Goal: Communication & Community: Answer question/provide support

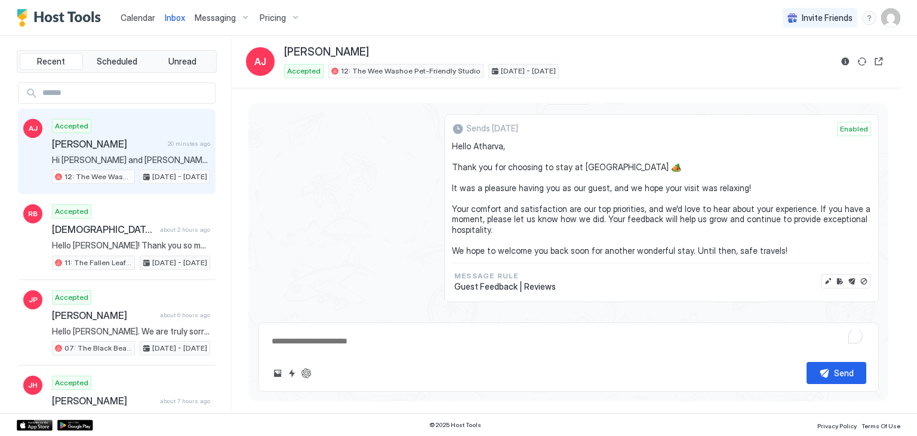
click at [136, 19] on span "Calendar" at bounding box center [138, 18] width 35 height 10
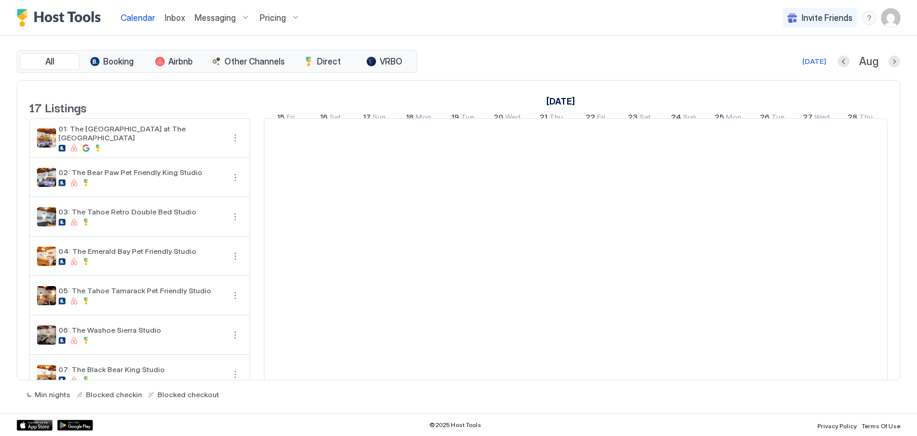
scroll to position [0, 664]
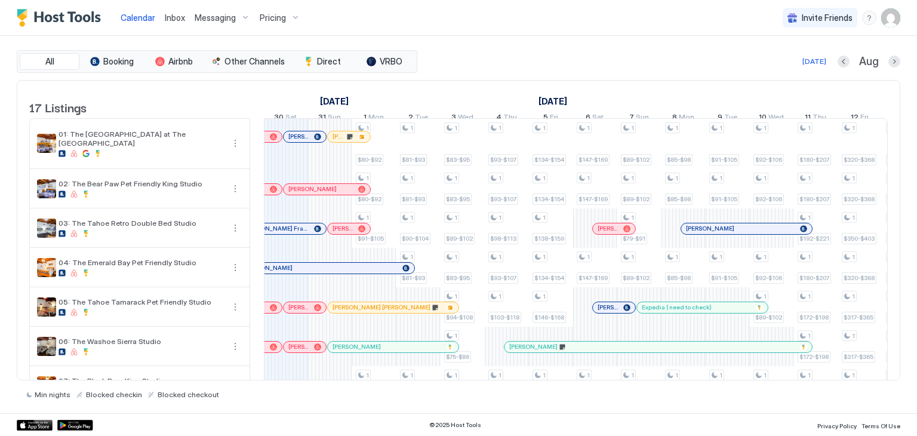
click at [182, 21] on span "Inbox" at bounding box center [175, 18] width 20 height 10
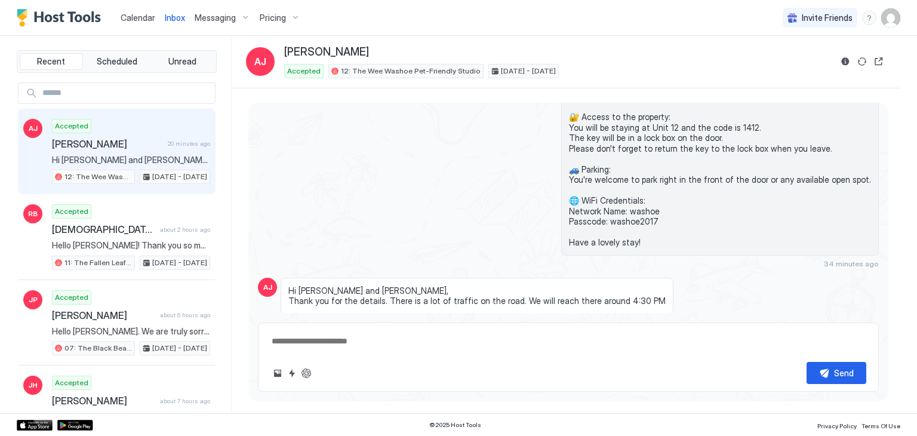
scroll to position [509, 0]
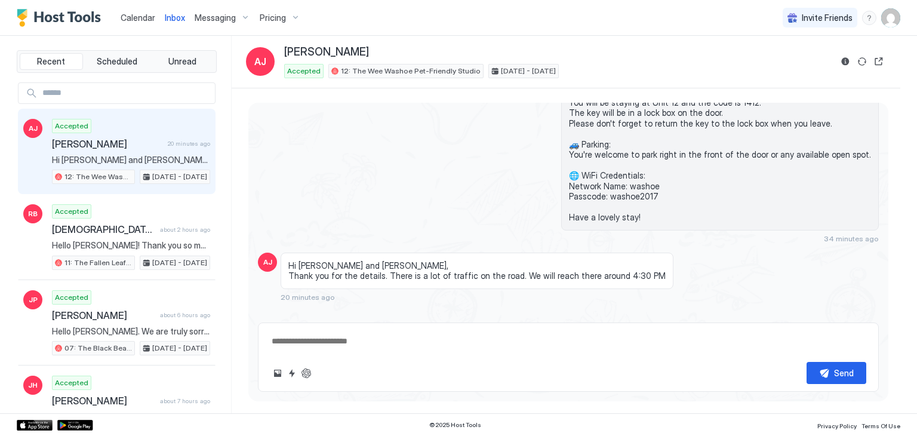
click at [320, 342] on textarea at bounding box center [569, 341] width 596 height 22
click at [320, 342] on textarea "To enrich screen reader interactions, please activate Accessibility in Grammarl…" at bounding box center [569, 341] width 596 height 22
type textarea "*"
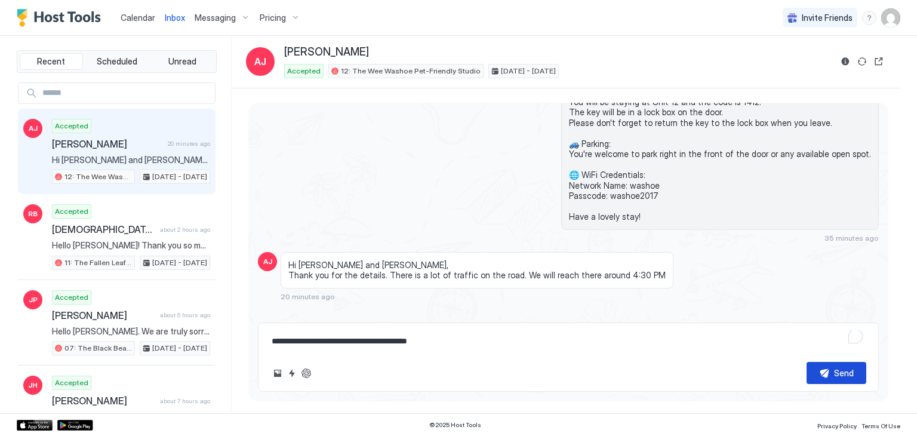
type textarea "**********"
click at [847, 370] on div "Send" at bounding box center [844, 373] width 20 height 13
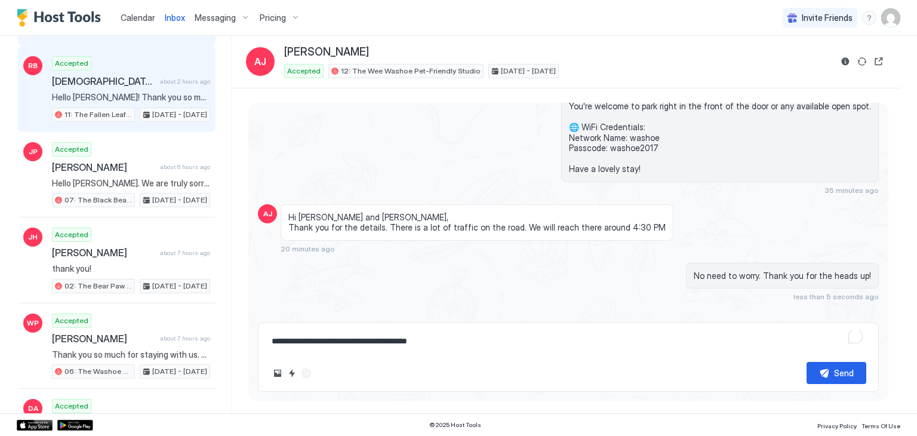
scroll to position [0, 0]
